Goal: Information Seeking & Learning: Find specific fact

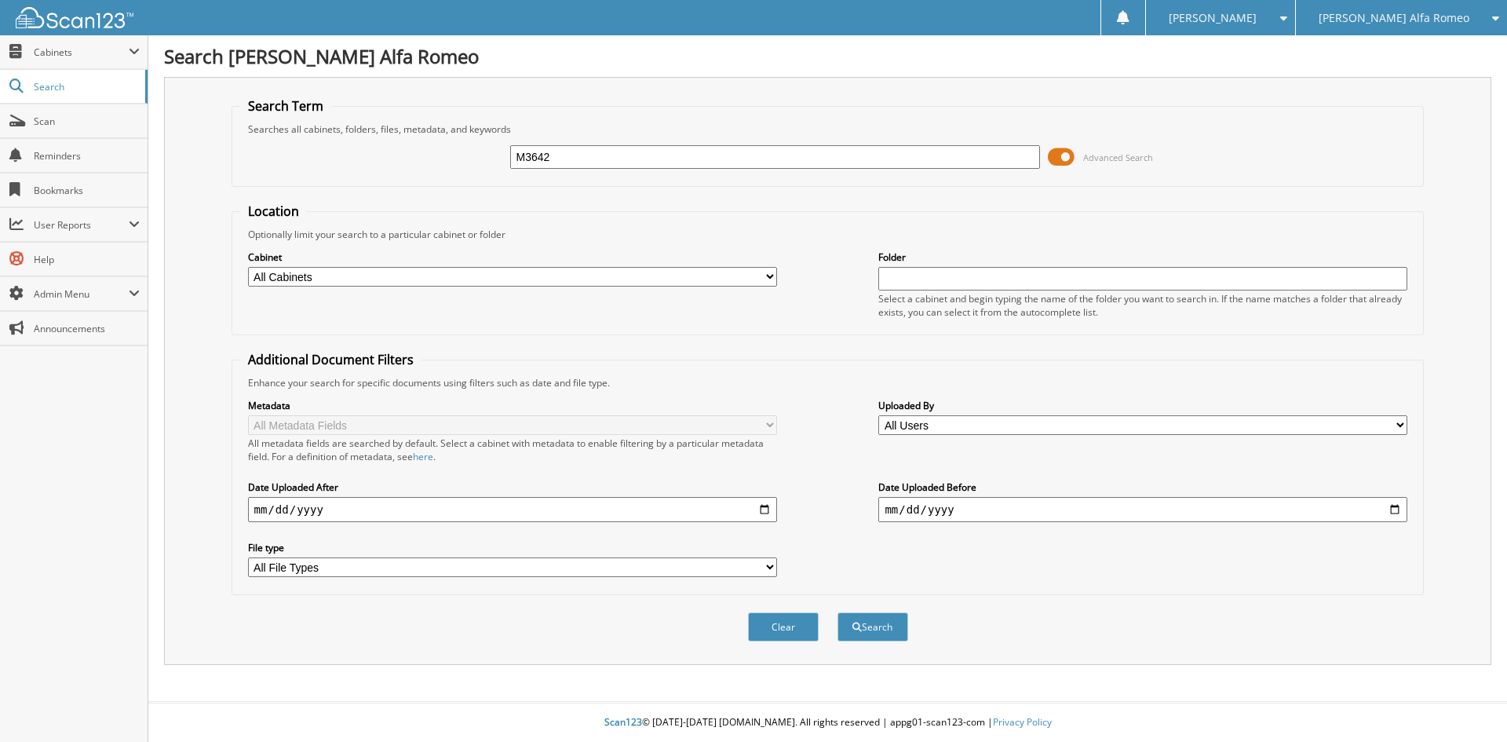
type input "M3642"
click at [837, 612] on button "Search" at bounding box center [872, 626] width 71 height 29
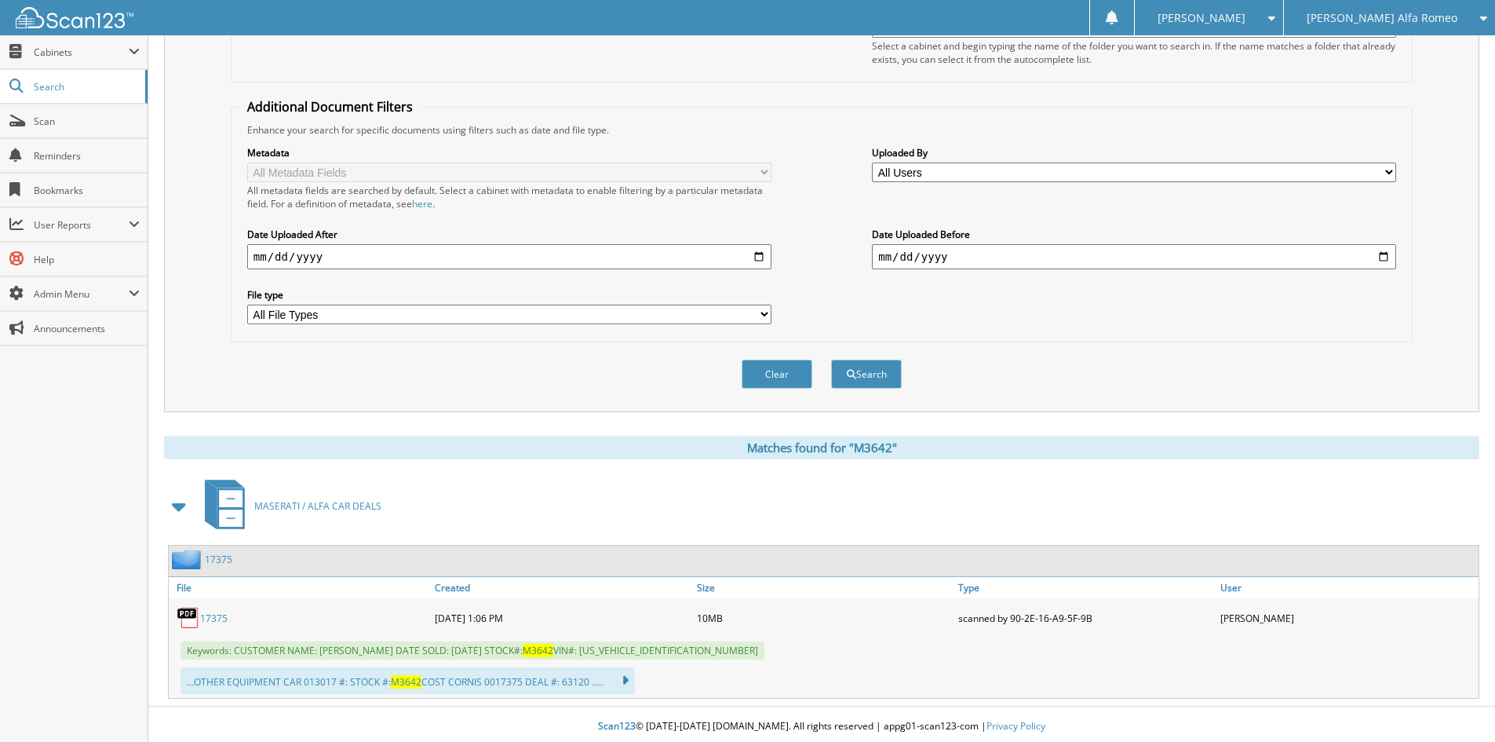
scroll to position [257, 0]
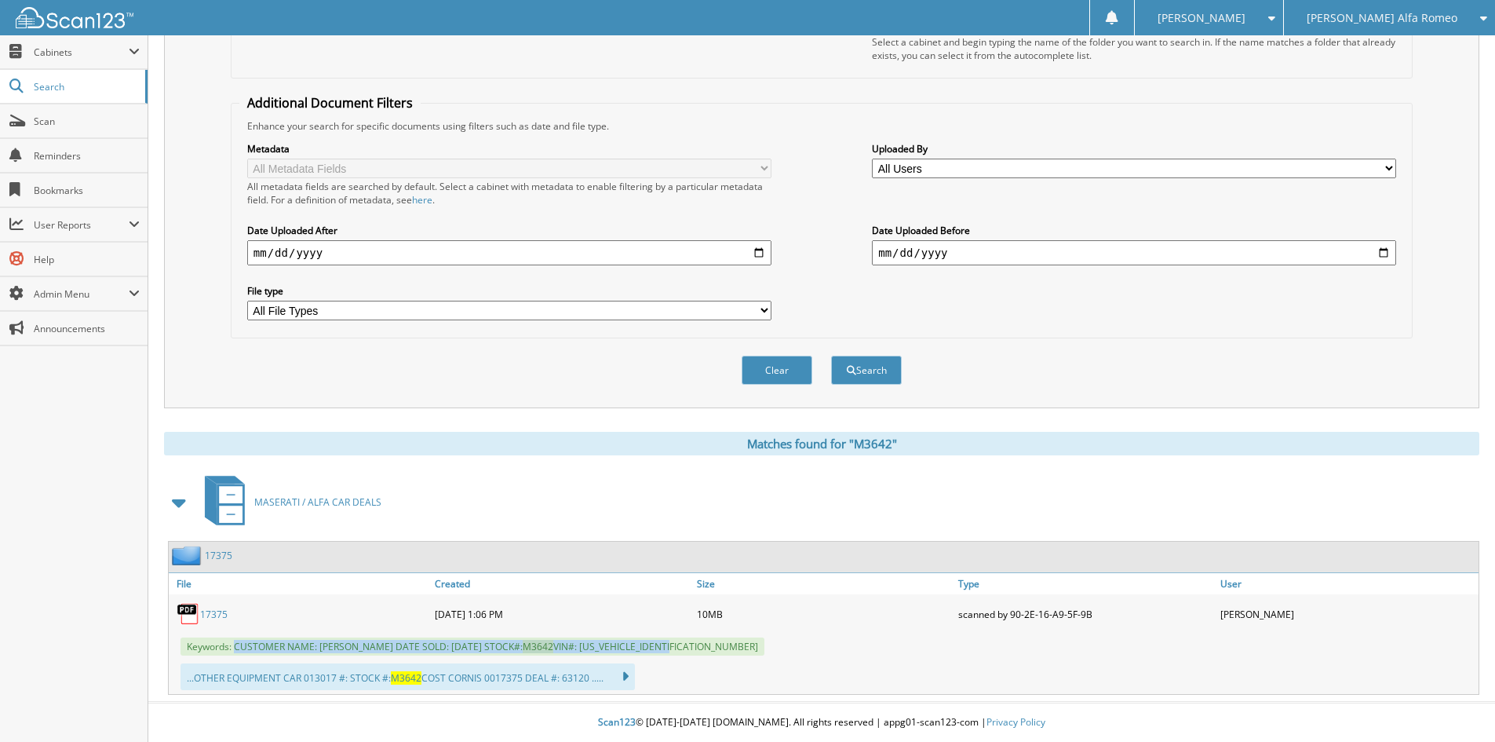
drag, startPoint x: 235, startPoint y: 644, endPoint x: 775, endPoint y: 646, distance: 540.7
click at [775, 646] on div "Keywords: CUSTOMER NAME: CORNIS TRIPLETT DATE SOLD: 09/13/2025 STOCK#: M3642 VI…" at bounding box center [824, 646] width 1310 height 26
copy span "CUSTOMER NAME: CORNIS TRIPLETT DATE SOLD: 09/13/2025 STOCK#: M3642 VIN#: KM8J33…"
click at [72, 47] on span "Cabinets" at bounding box center [81, 52] width 95 height 13
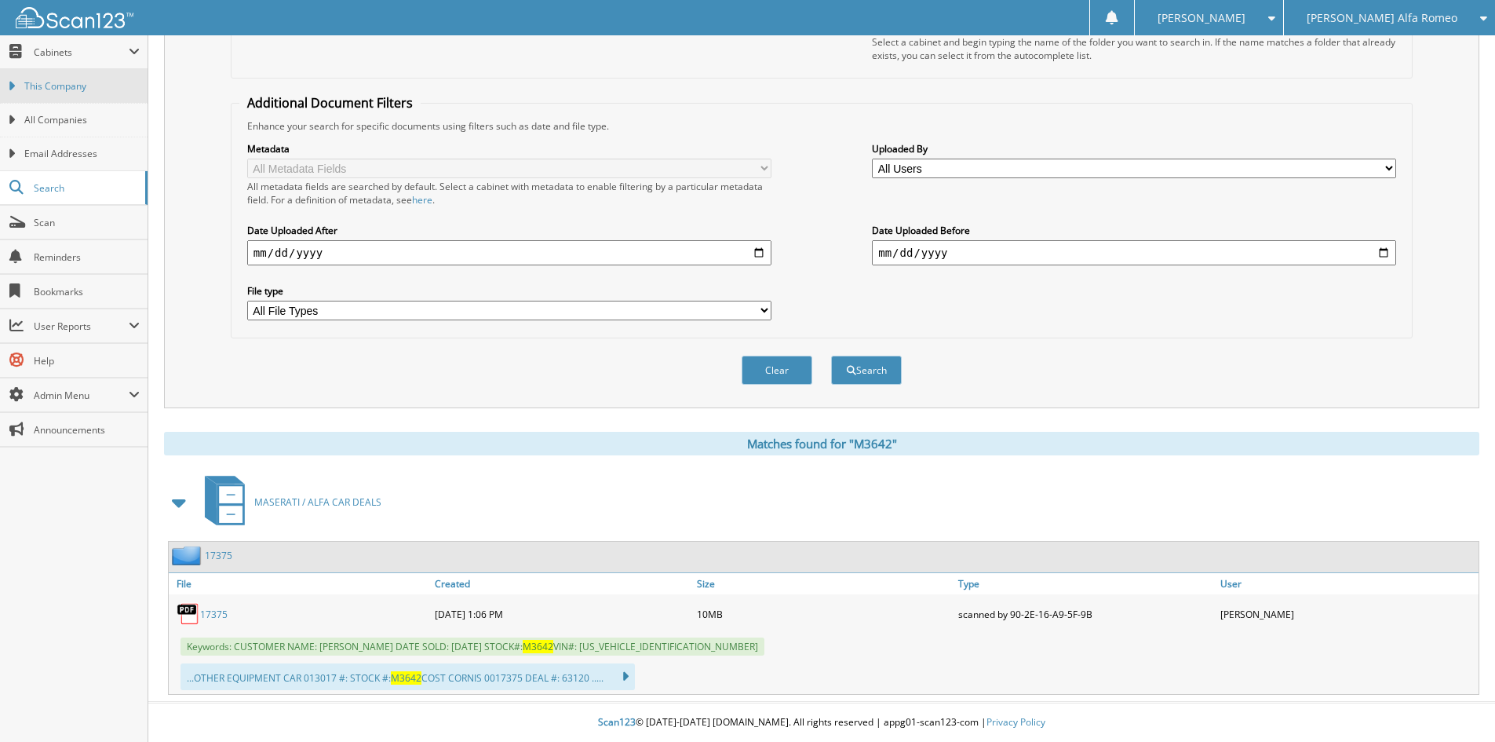
click at [79, 88] on span "This Company" at bounding box center [81, 86] width 115 height 14
